Goal: Task Accomplishment & Management: Manage account settings

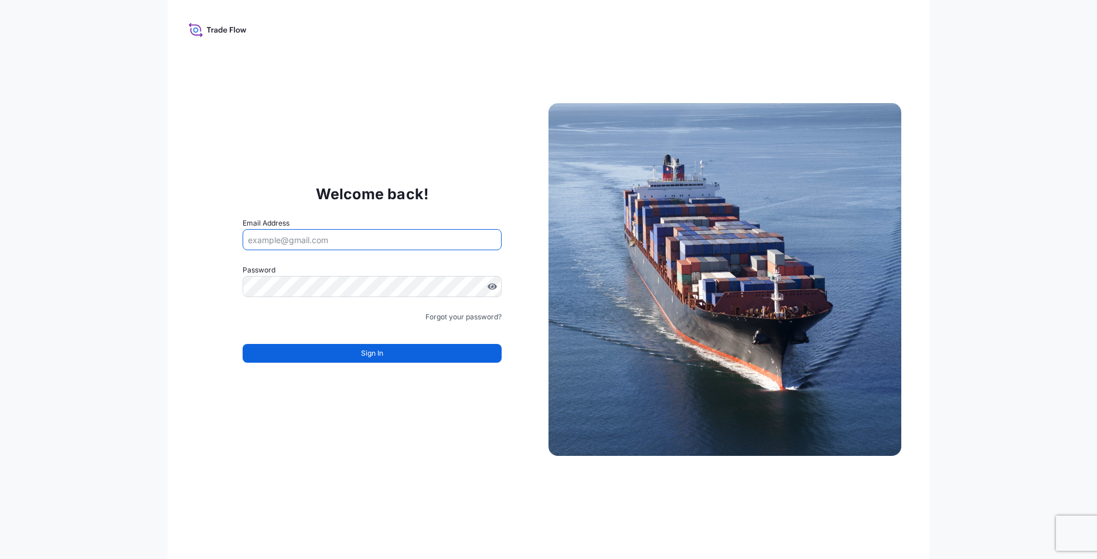
click at [342, 239] on input "Email Address" at bounding box center [372, 239] width 259 height 21
type input "l"
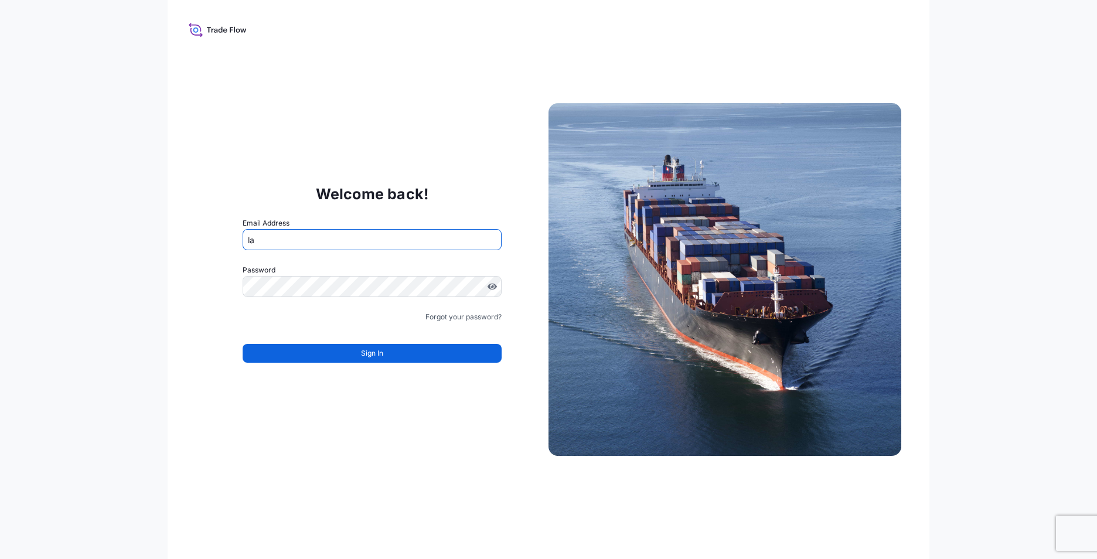
type input "l"
type input "[PERSON_NAME][EMAIL_ADDRESS][DOMAIN_NAME]"
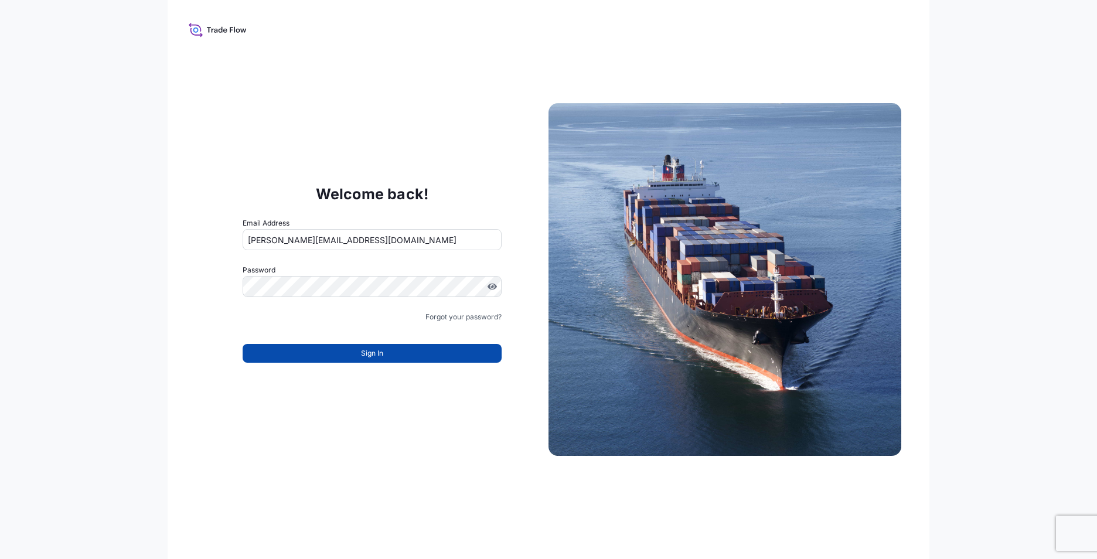
click at [308, 344] on button "Sign In" at bounding box center [372, 353] width 259 height 19
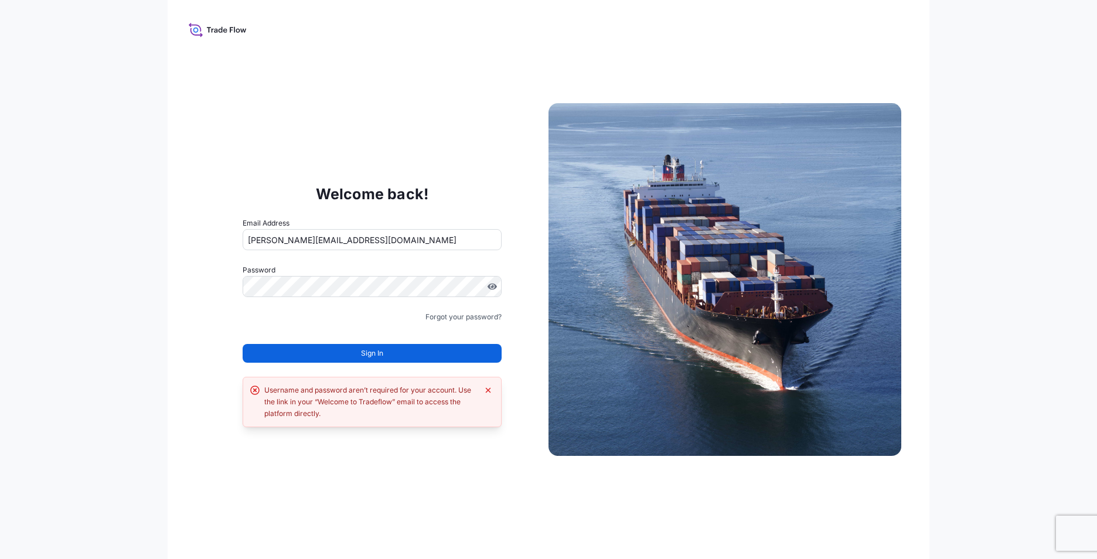
click at [309, 349] on button "Sign In" at bounding box center [372, 353] width 259 height 19
click at [189, 286] on div "Welcome back! Email Address [PERSON_NAME][EMAIL_ADDRESS][DOMAIN_NAME] Password …" at bounding box center [548, 279] width 761 height 559
click at [418, 358] on button "Sign In" at bounding box center [372, 353] width 259 height 19
click at [153, 287] on div "Welcome back! Email Address [PERSON_NAME][EMAIL_ADDRESS][DOMAIN_NAME] Password …" at bounding box center [548, 279] width 1097 height 559
click at [113, 281] on div "Welcome back! Email Address [PERSON_NAME][EMAIL_ADDRESS][DOMAIN_NAME] Password …" at bounding box center [548, 279] width 1097 height 559
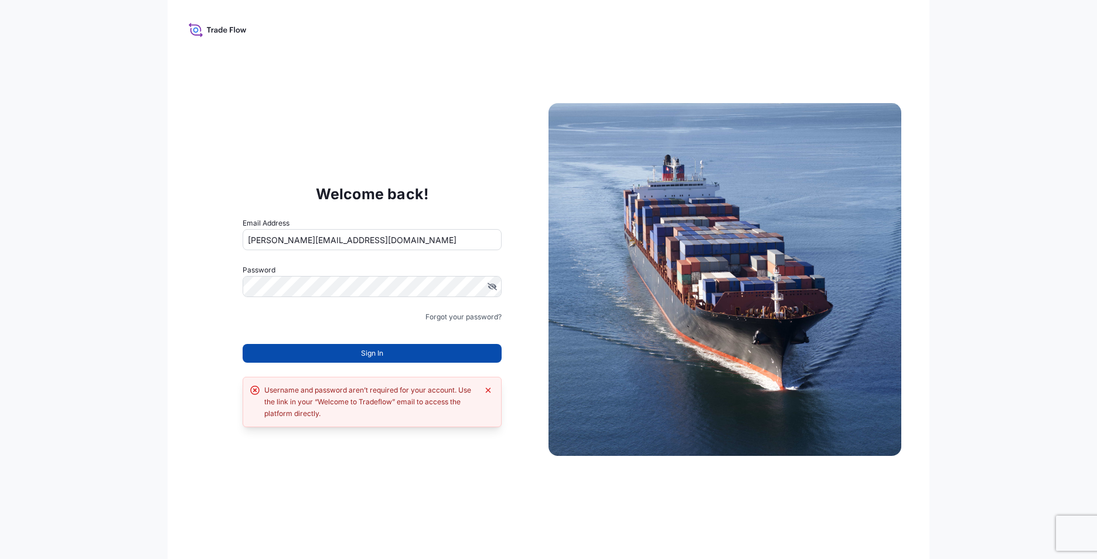
click at [444, 349] on button "Sign In" at bounding box center [372, 353] width 259 height 19
click at [373, 354] on span "Sign In" at bounding box center [372, 353] width 22 height 12
click at [173, 284] on div "Welcome back! Email Address [PERSON_NAME][EMAIL_ADDRESS][DOMAIN_NAME] Password …" at bounding box center [548, 279] width 761 height 559
click at [374, 349] on span "Sign In" at bounding box center [372, 353] width 22 height 12
click at [93, 271] on div "Welcome back! Email Address [PERSON_NAME][EMAIL_ADDRESS][DOMAIN_NAME] Password …" at bounding box center [548, 279] width 1097 height 559
